Goal: Task Accomplishment & Management: Manage account settings

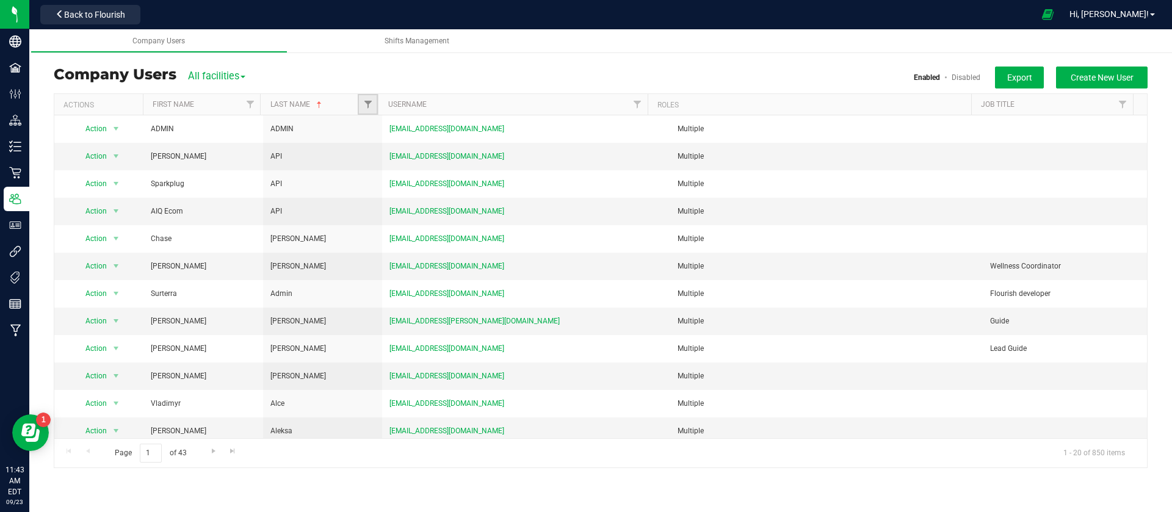
click at [373, 101] on link "Filter" at bounding box center [368, 104] width 20 height 21
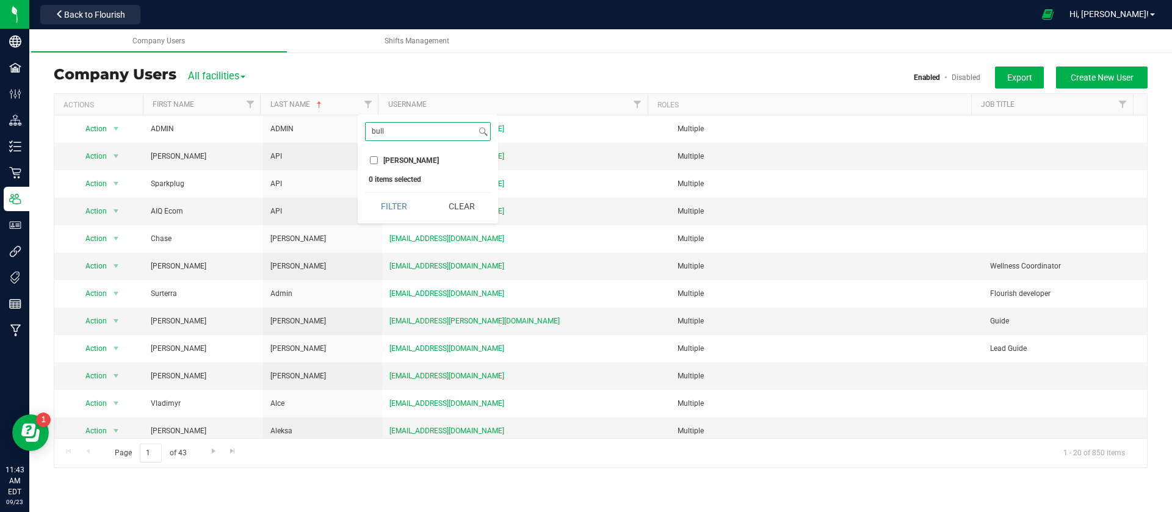
type input "bull"
click at [391, 157] on span "[PERSON_NAME]" at bounding box center [411, 160] width 56 height 7
click at [378, 156] on input "[PERSON_NAME]" at bounding box center [374, 160] width 8 height 8
checkbox input "true"
click at [412, 124] on input "bull" at bounding box center [421, 132] width 110 height 18
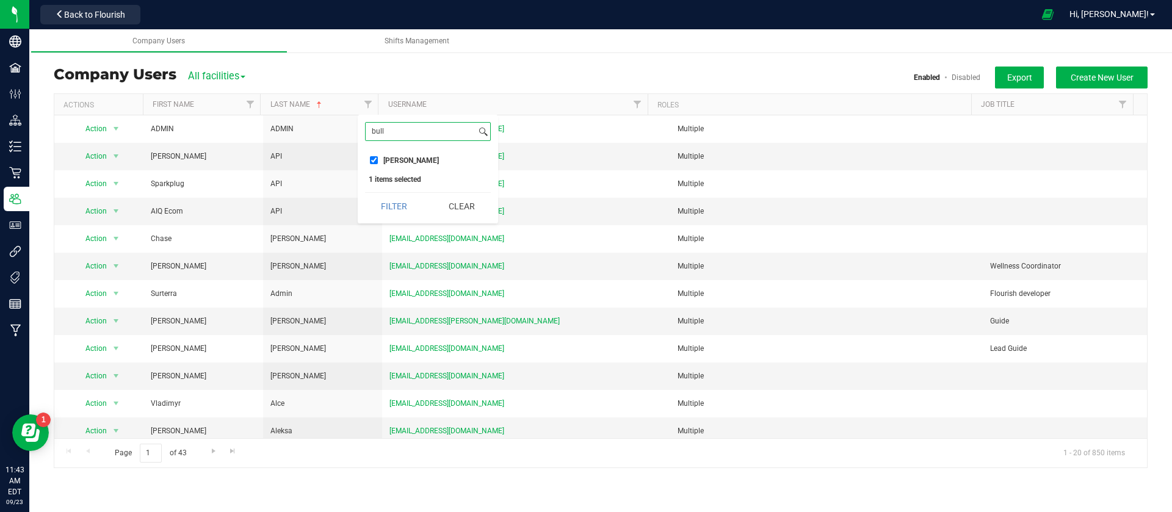
click at [365, 193] on button "Filter" at bounding box center [394, 206] width 59 height 27
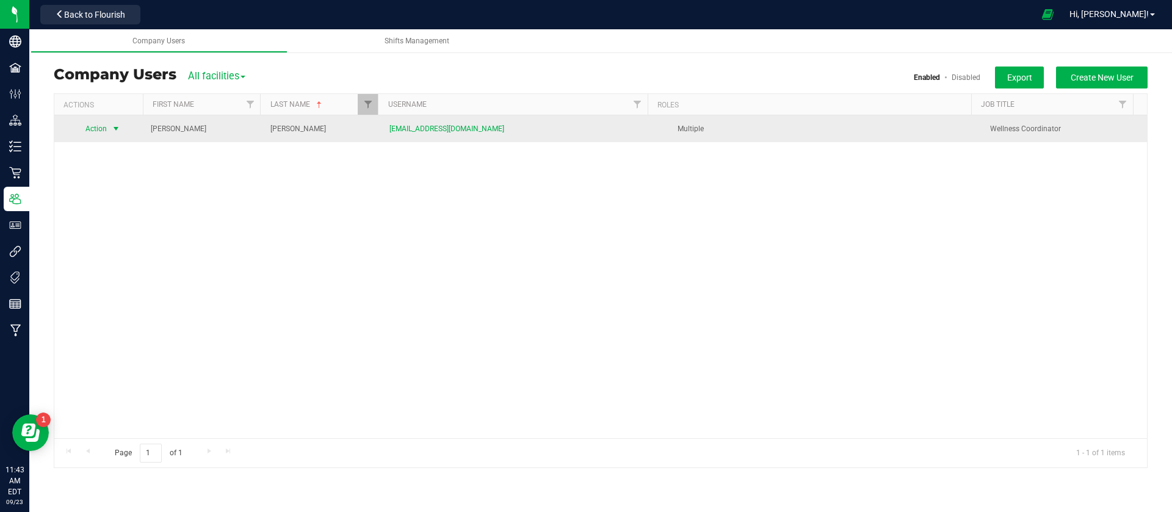
click at [109, 132] on span "select" at bounding box center [115, 128] width 15 height 17
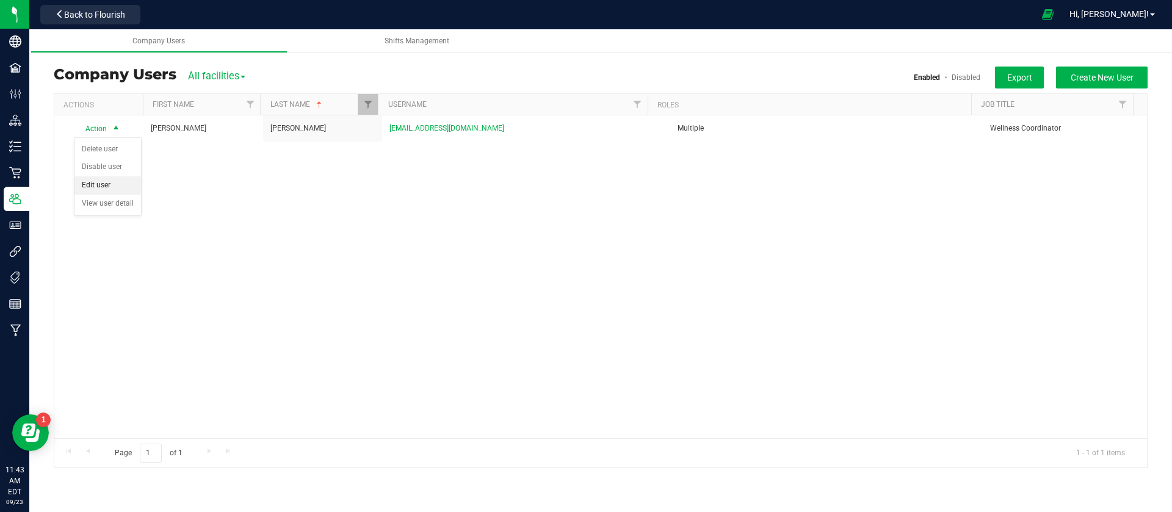
click at [115, 182] on li "Edit user" at bounding box center [107, 185] width 67 height 18
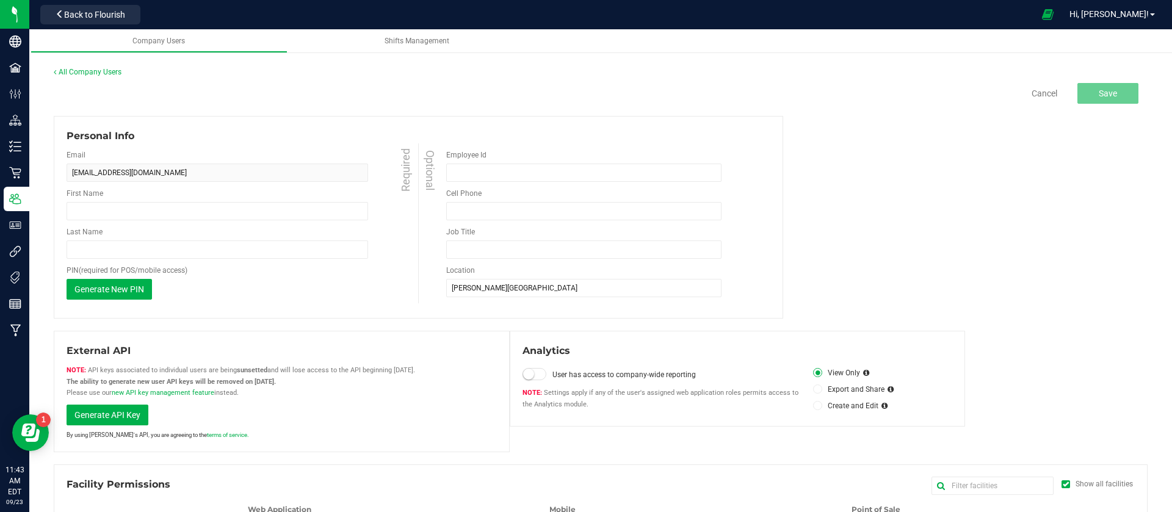
type input "[PERSON_NAME]"
type input "Wellness Coordinator"
type input "[PERSON_NAME]"
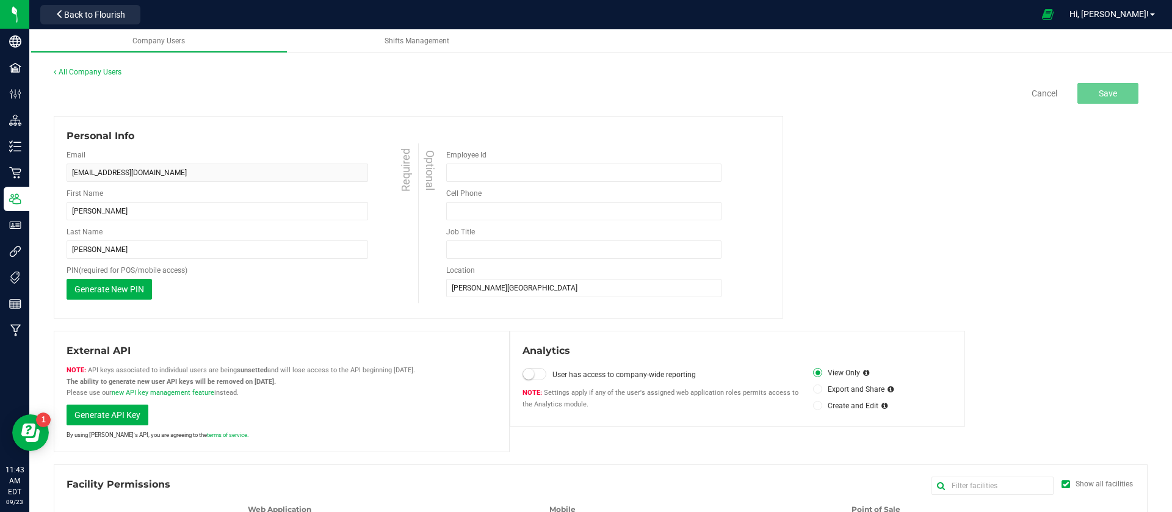
type input "Wellness Coordinator"
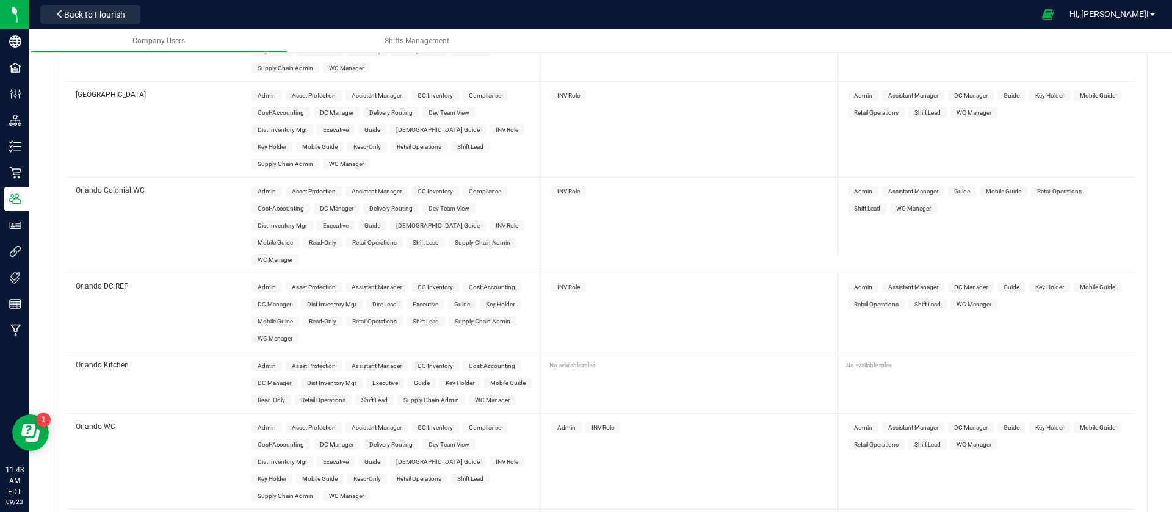
scroll to position [3753, 0]
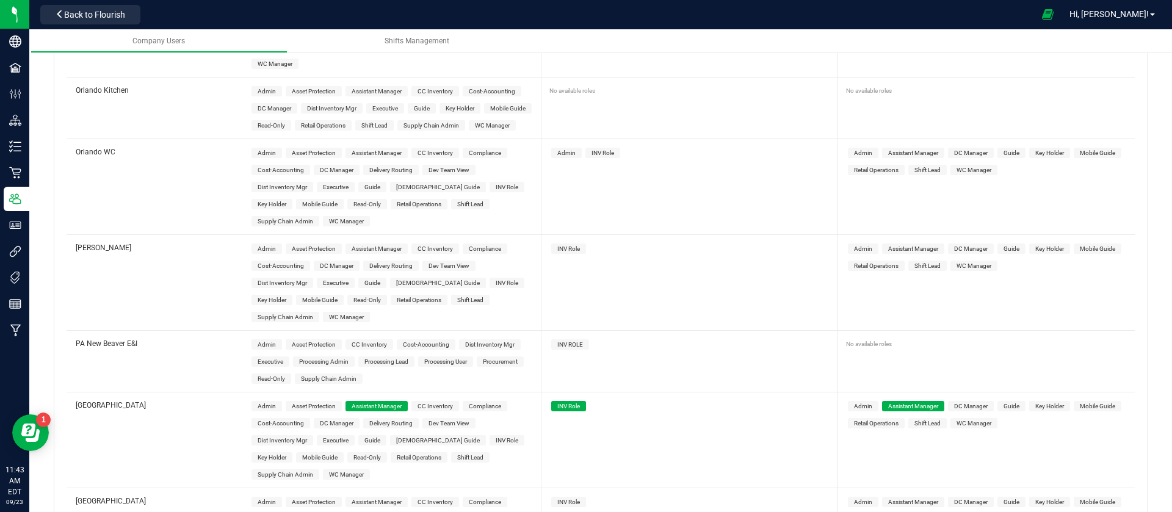
click at [329, 471] on span "WC Manager" at bounding box center [346, 474] width 35 height 7
click at [975, 420] on span "WC Manager" at bounding box center [973, 423] width 35 height 7
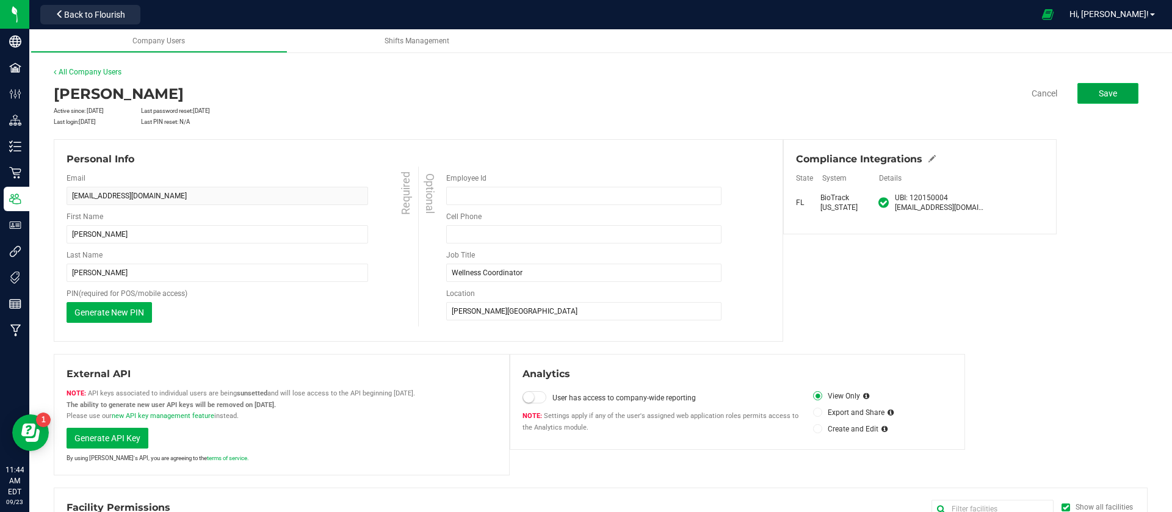
click at [1121, 93] on button "Save" at bounding box center [1107, 93] width 61 height 21
